Goal: Task Accomplishment & Management: Manage account settings

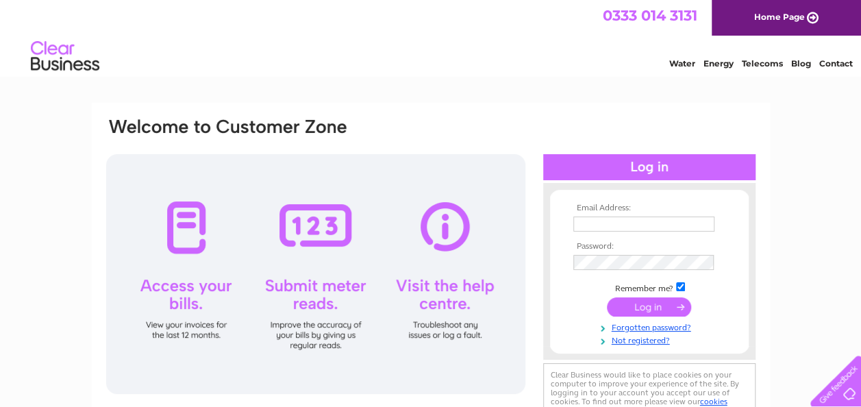
click at [701, 223] on input "text" at bounding box center [644, 224] width 141 height 15
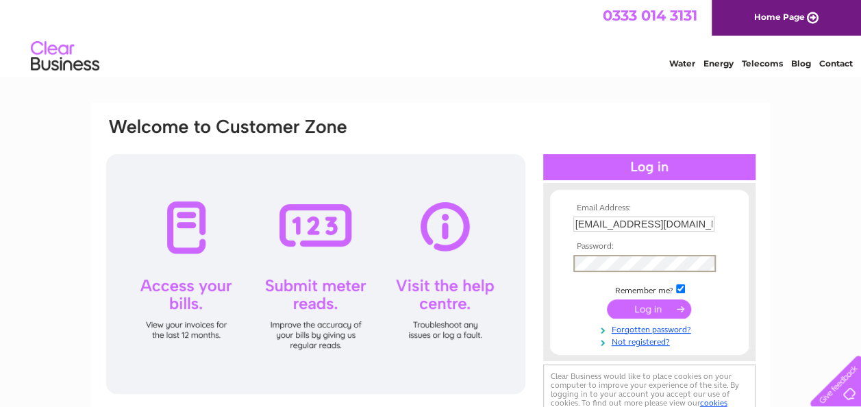
click at [707, 229] on input "[EMAIL_ADDRESS][DOMAIN_NAME]" at bounding box center [644, 224] width 141 height 15
type input "d"
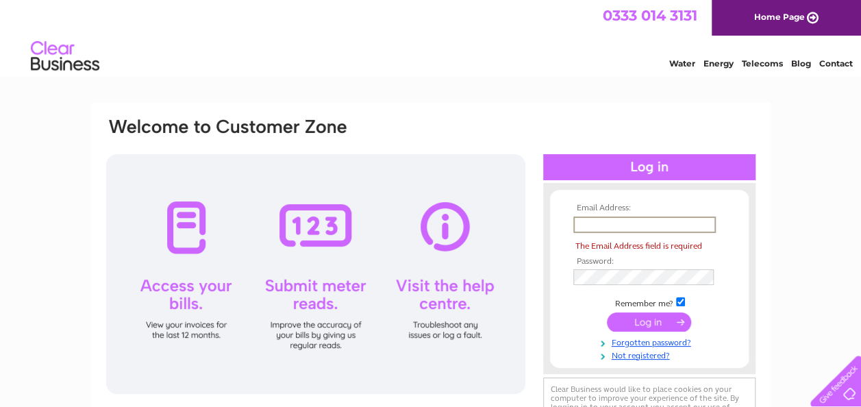
click at [680, 228] on input "text" at bounding box center [645, 225] width 143 height 16
type input "[EMAIL_ADDRESS][DOMAIN_NAME]"
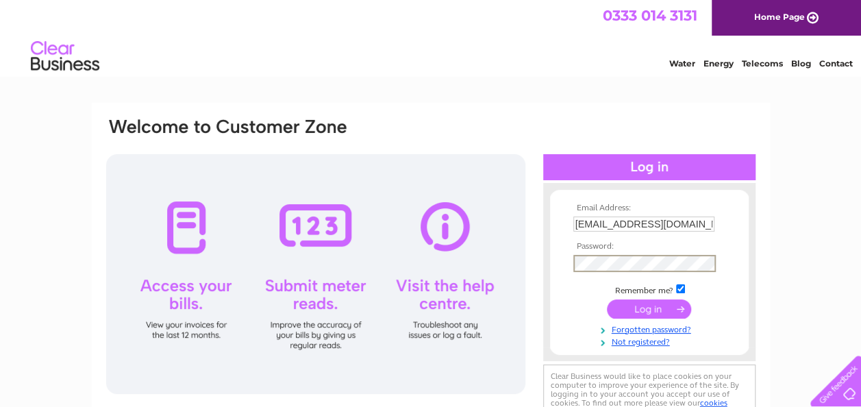
click at [676, 317] on td at bounding box center [649, 309] width 159 height 26
click at [678, 308] on input "submit" at bounding box center [649, 306] width 84 height 19
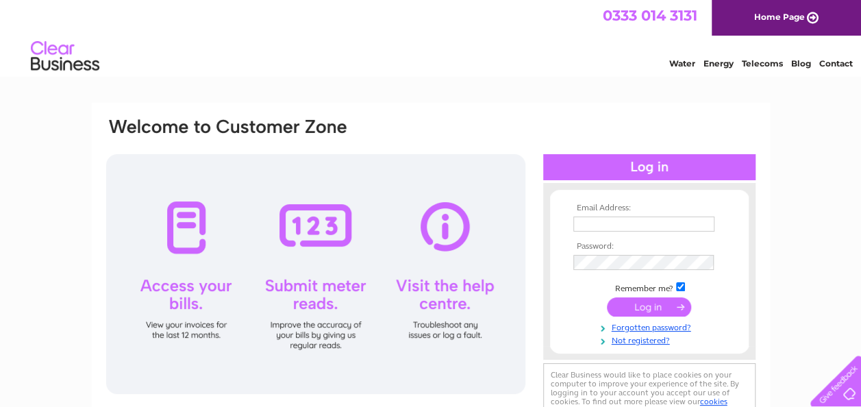
click at [637, 226] on input "text" at bounding box center [644, 224] width 141 height 15
click at [678, 317] on input "submit" at bounding box center [649, 308] width 84 height 19
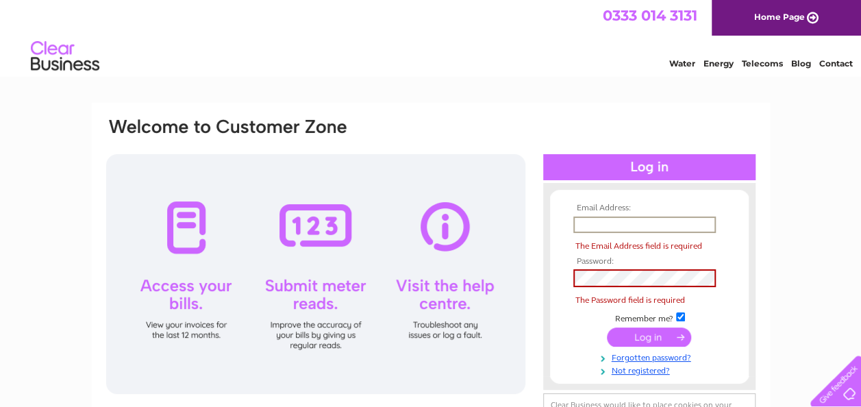
click at [706, 221] on input "text" at bounding box center [645, 225] width 143 height 16
type input "[EMAIL_ADDRESS][DOMAIN_NAME]"
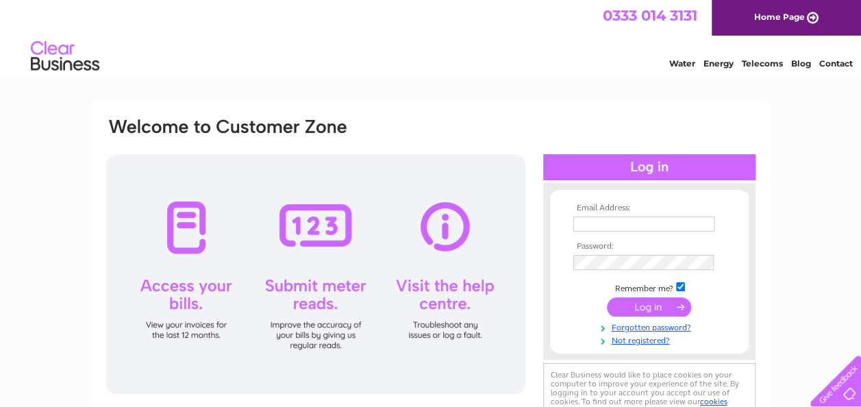
click at [710, 221] on input "text" at bounding box center [644, 224] width 141 height 15
type input "[EMAIL_ADDRESS][DOMAIN_NAME]"
